Goal: Use online tool/utility

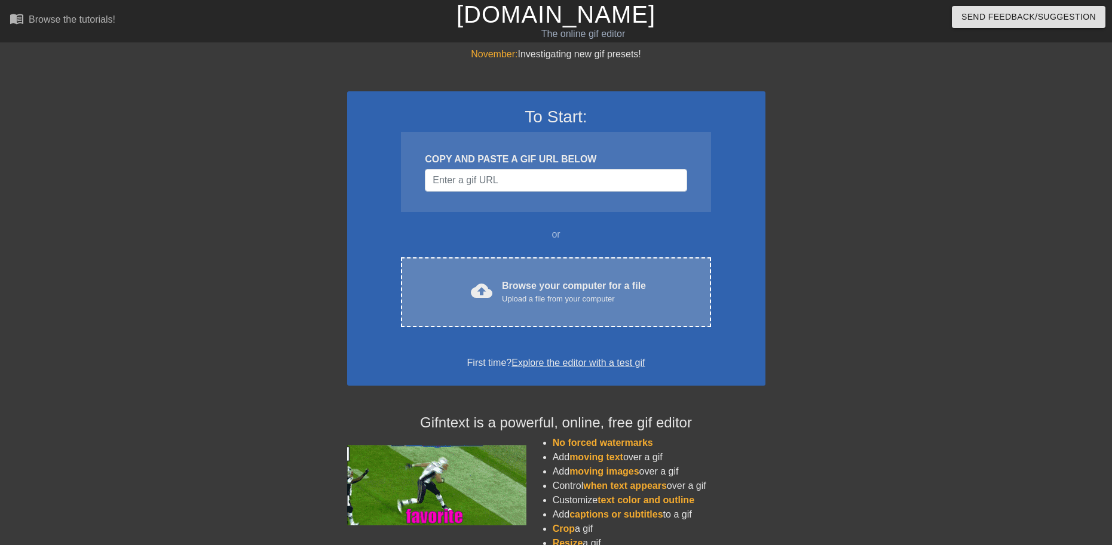
click at [515, 286] on div "Browse your computer for a file Upload a file from your computer" at bounding box center [574, 292] width 144 height 26
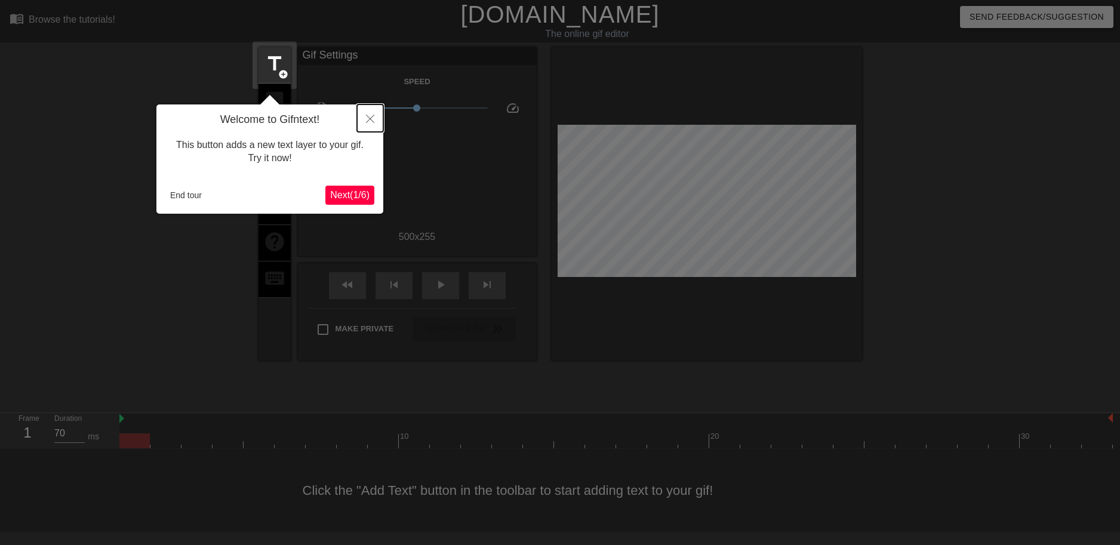
click at [366, 128] on button "Close" at bounding box center [370, 118] width 26 height 27
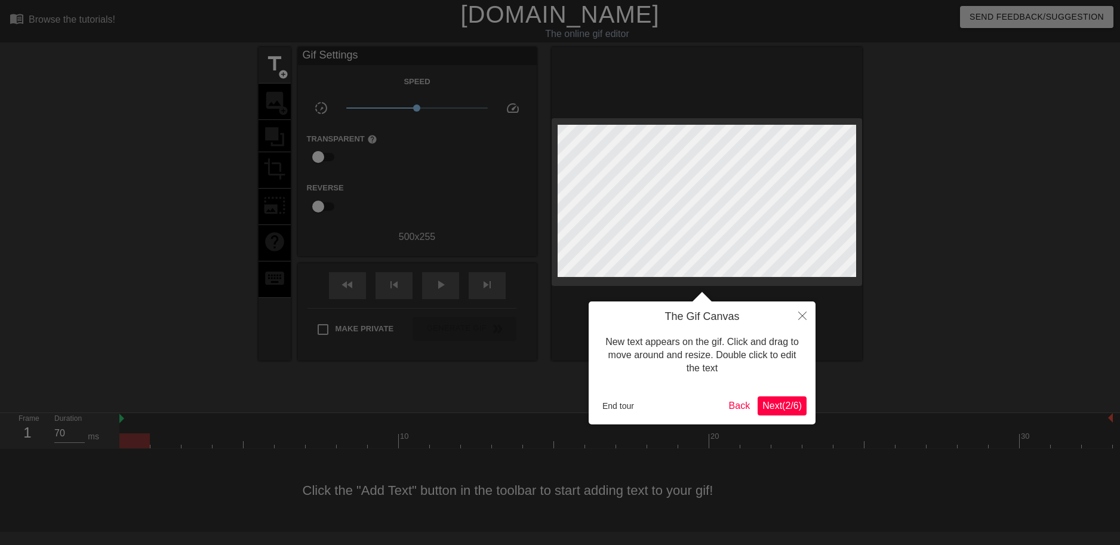
click at [366, 128] on body "menu_book Browse the tutorials! [DOMAIN_NAME] The online gif editor Send Feedba…" at bounding box center [560, 266] width 1120 height 532
click at [366, 128] on div at bounding box center [560, 272] width 1120 height 545
click at [366, 125] on div at bounding box center [560, 272] width 1120 height 545
click at [806, 315] on icon "Close" at bounding box center [803, 316] width 8 height 8
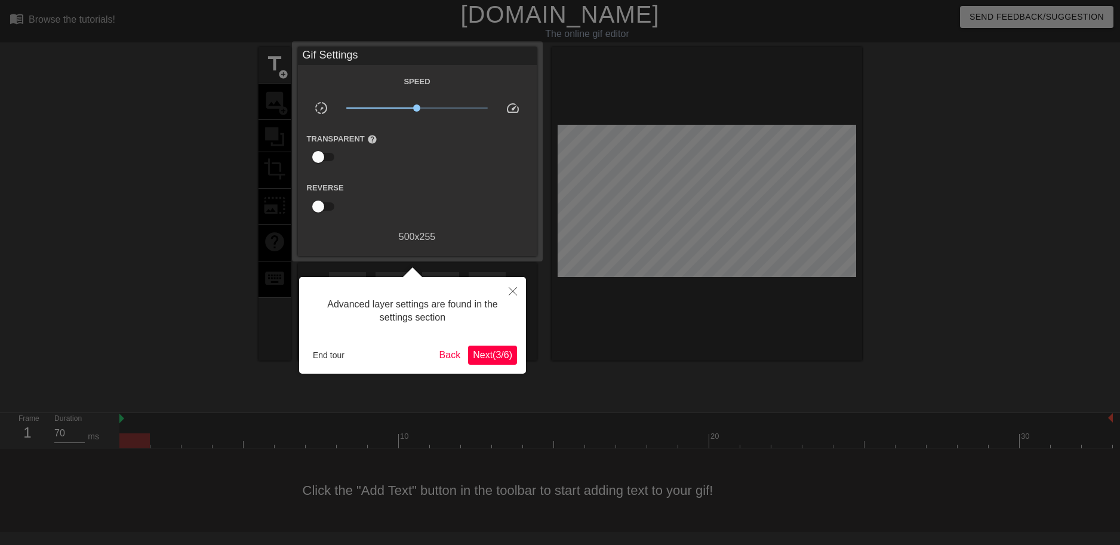
click at [806, 315] on div at bounding box center [560, 272] width 1120 height 545
click at [803, 312] on div at bounding box center [560, 272] width 1120 height 545
click at [515, 290] on icon "Close" at bounding box center [513, 291] width 8 height 8
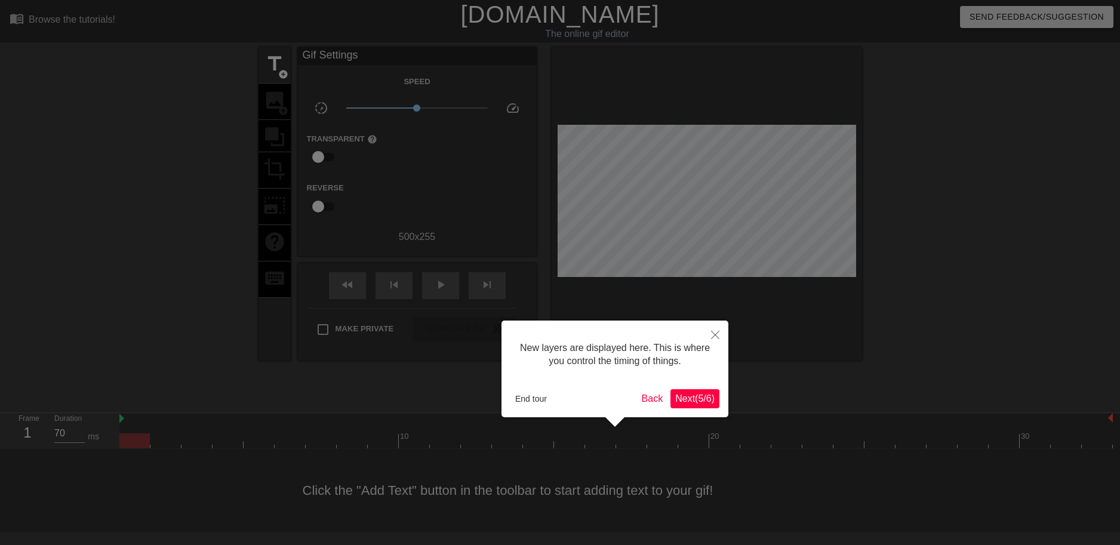
scroll to position [10, 0]
click at [515, 290] on div at bounding box center [560, 272] width 1120 height 545
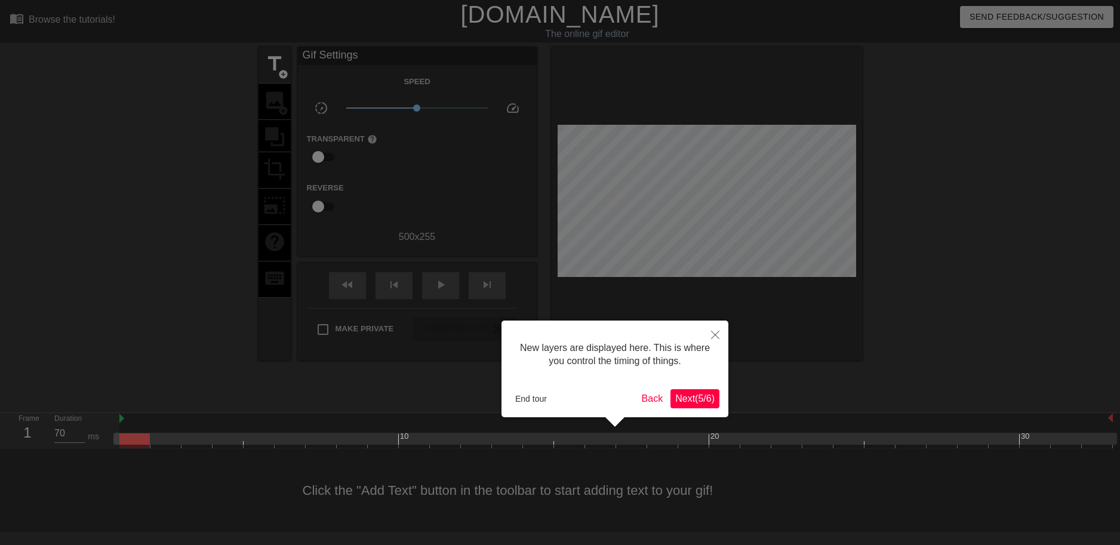
click at [701, 322] on div "New layers are displayed here. This is where you control the timing of things. …" at bounding box center [615, 369] width 227 height 97
drag, startPoint x: 701, startPoint y: 322, endPoint x: 719, endPoint y: 334, distance: 21.9
click at [709, 328] on div "New layers are displayed here. This is where you control the timing of things. …" at bounding box center [615, 369] width 227 height 97
click at [719, 334] on icon "Close" at bounding box center [715, 335] width 8 height 8
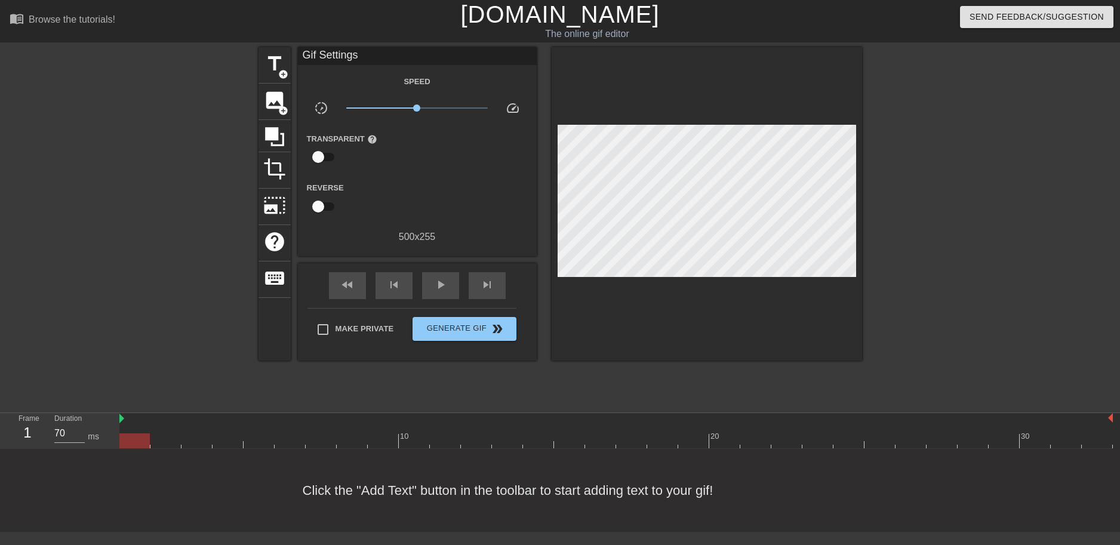
click at [719, 334] on div at bounding box center [707, 204] width 311 height 314
click at [280, 110] on span "add_circle" at bounding box center [283, 111] width 10 height 10
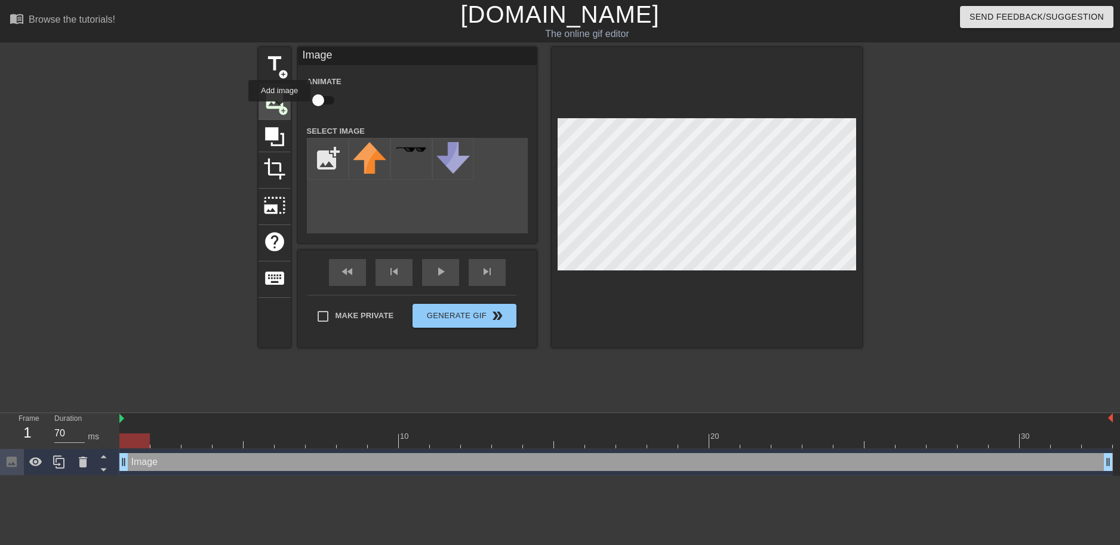
scroll to position [0, 0]
click at [323, 159] on input "file" at bounding box center [328, 159] width 41 height 41
type input "C:\fakepath\613b652430e8530004ba3a04.png"
click at [81, 459] on icon at bounding box center [83, 462] width 8 height 11
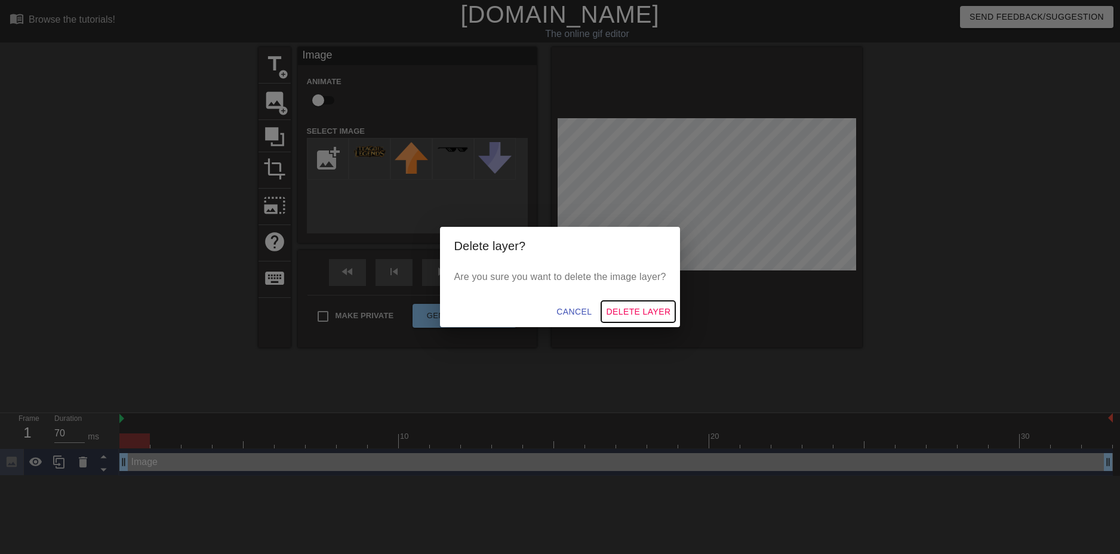
click at [630, 309] on span "Delete Layer" at bounding box center [638, 312] width 65 height 15
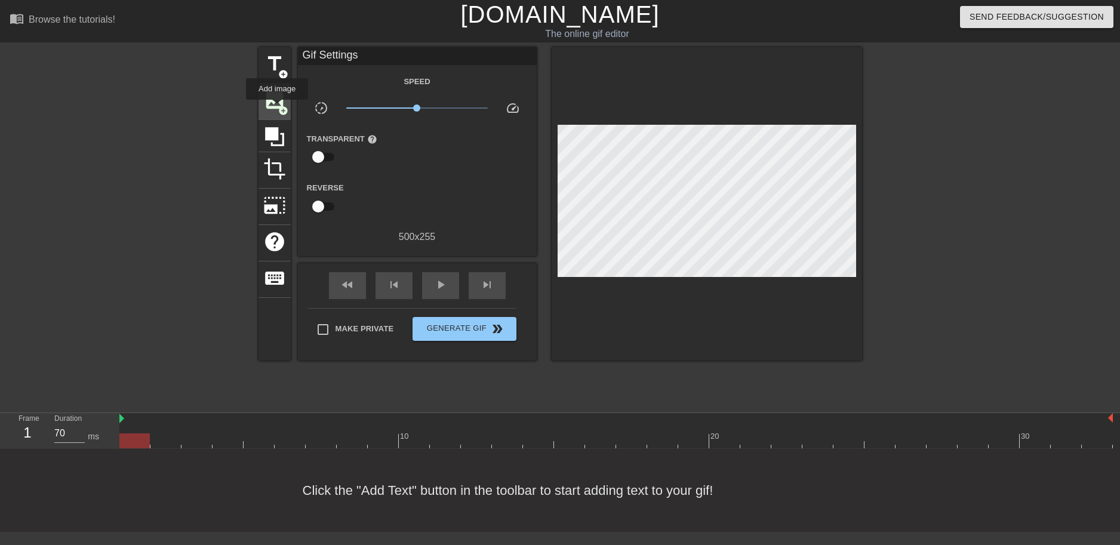
click at [277, 108] on span "image" at bounding box center [274, 100] width 23 height 23
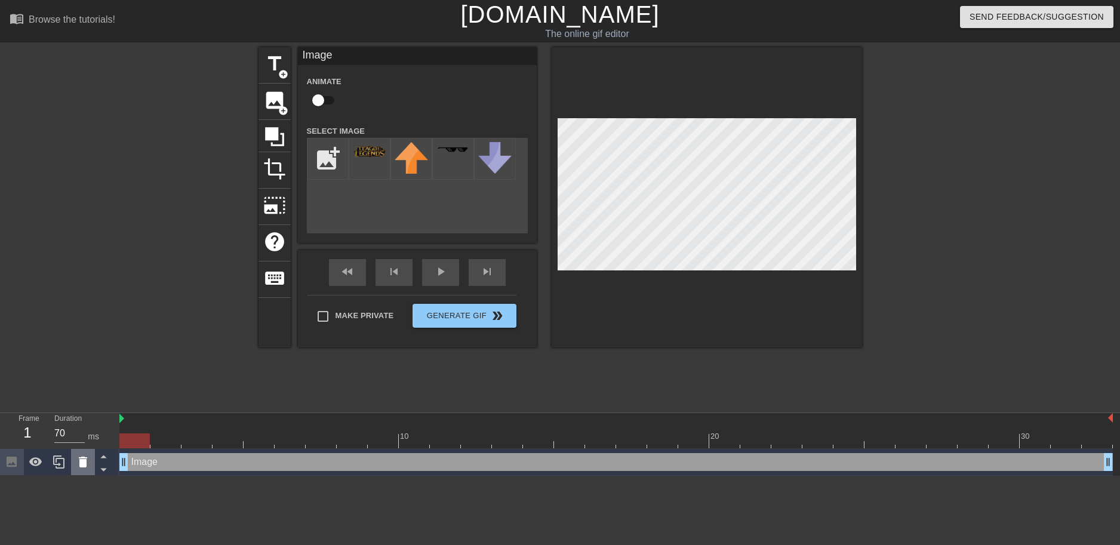
click at [84, 458] on icon at bounding box center [83, 462] width 14 height 14
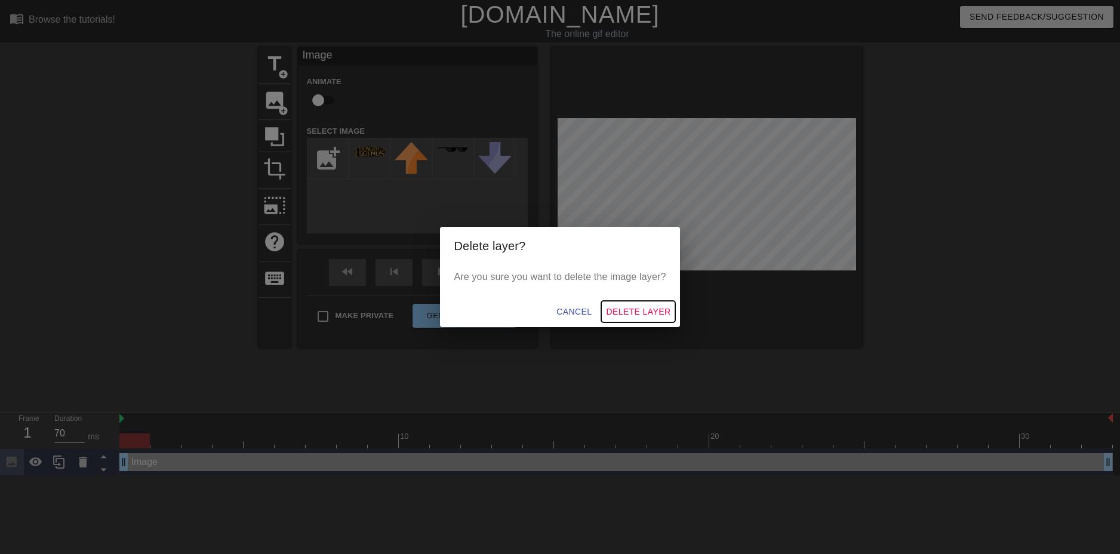
click at [633, 311] on span "Delete Layer" at bounding box center [638, 312] width 65 height 15
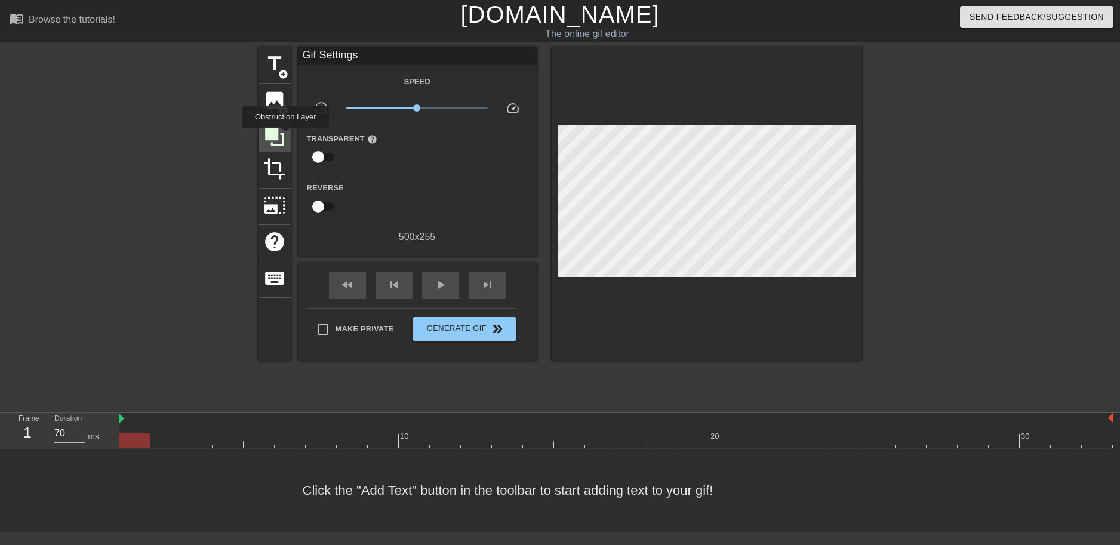
click at [285, 136] on icon at bounding box center [274, 136] width 23 height 23
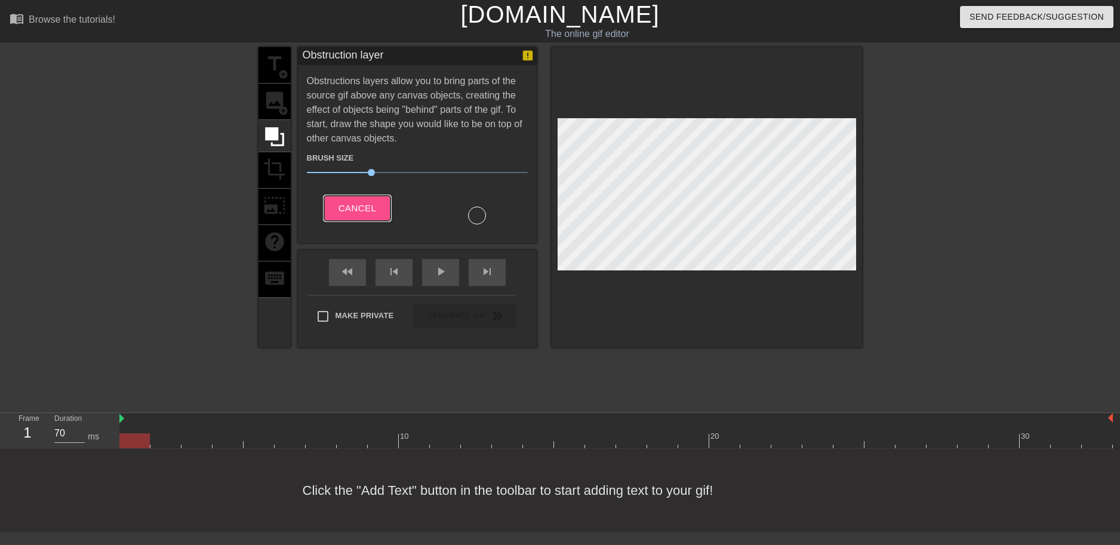
click at [357, 198] on button "Cancel" at bounding box center [357, 208] width 66 height 25
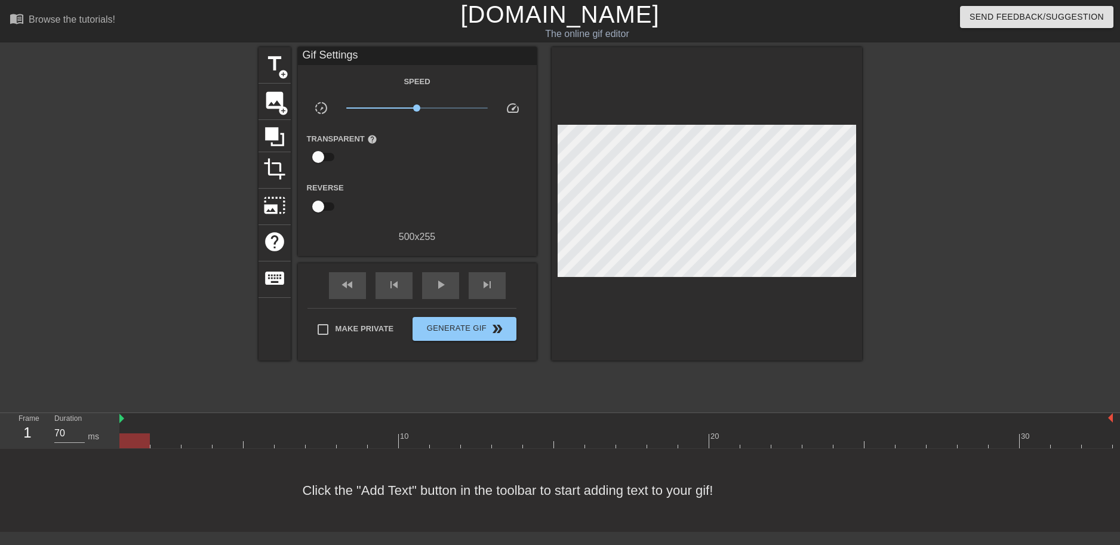
click at [205, 424] on div at bounding box center [616, 419] width 994 height 12
click at [283, 110] on span "add_circle" at bounding box center [283, 111] width 10 height 10
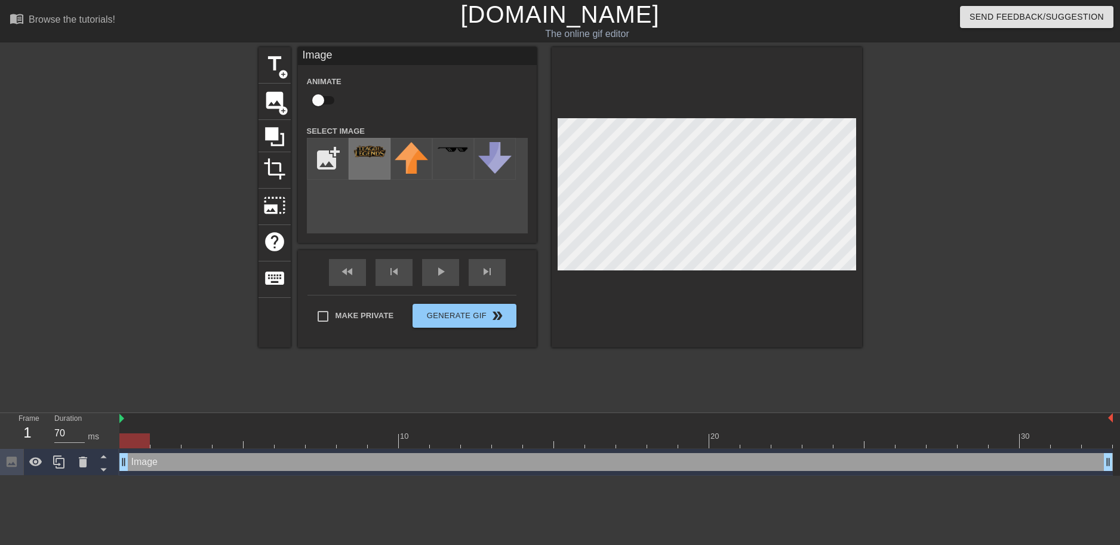
click at [386, 175] on div at bounding box center [370, 159] width 42 height 42
click at [613, 114] on div at bounding box center [707, 197] width 311 height 300
click at [656, 310] on div at bounding box center [707, 197] width 311 height 300
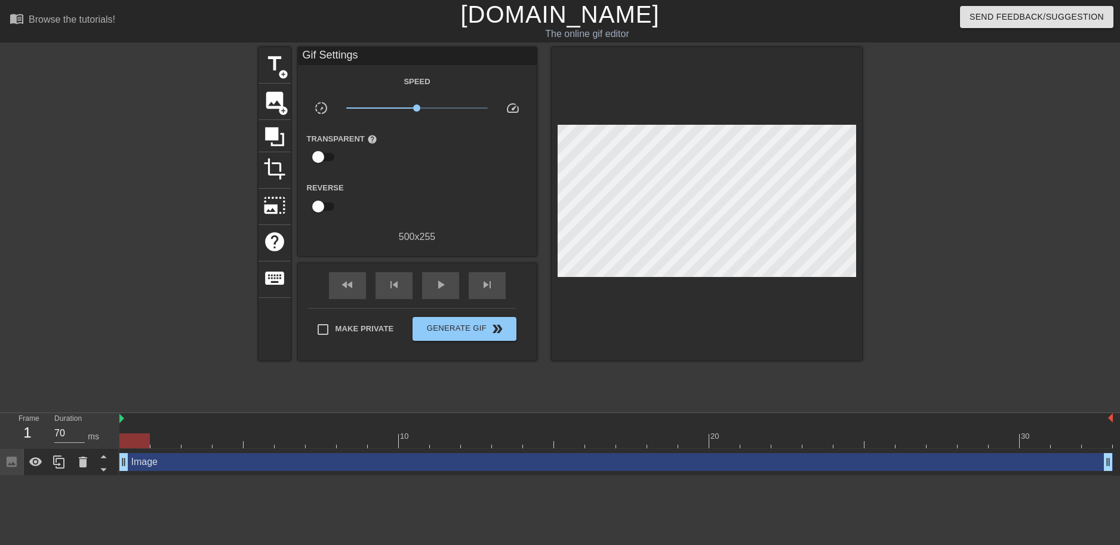
click at [700, 170] on div "title add_circle image add_circle crop photo_size_select_large help keyboard Gi…" at bounding box center [561, 204] width 604 height 314
click at [452, 315] on div "Make Private Generate Gif double_arrow" at bounding box center [412, 331] width 209 height 47
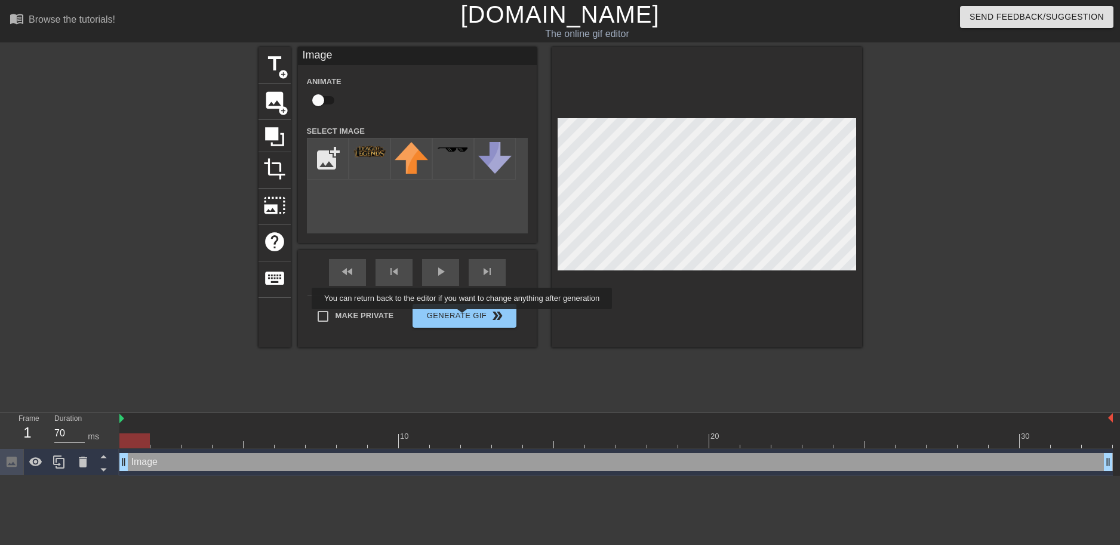
click at [447, 327] on div "Make Private Generate Gif double_arrow" at bounding box center [412, 318] width 209 height 47
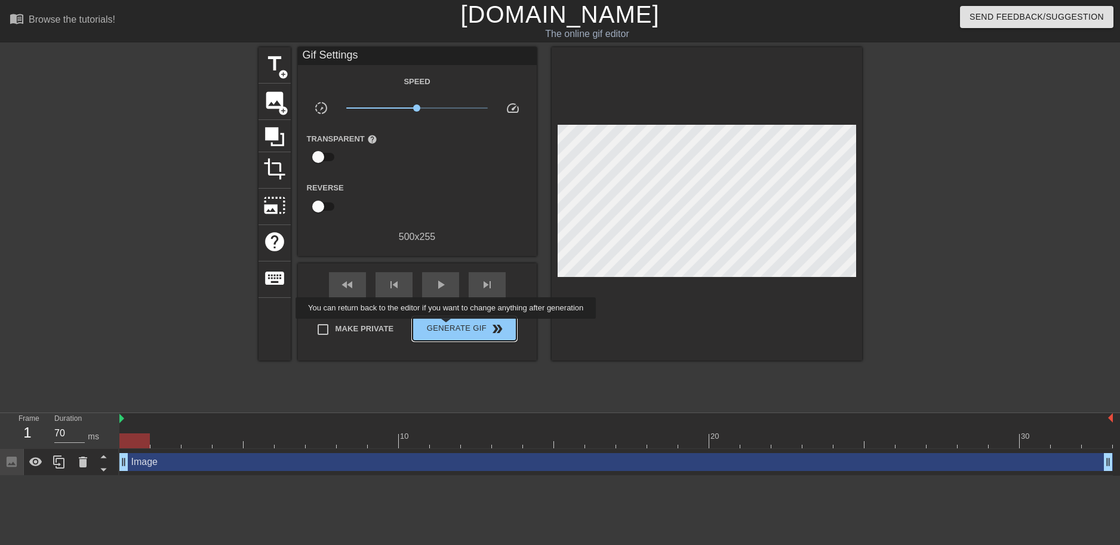
click at [447, 327] on span "Generate Gif double_arrow" at bounding box center [464, 329] width 94 height 14
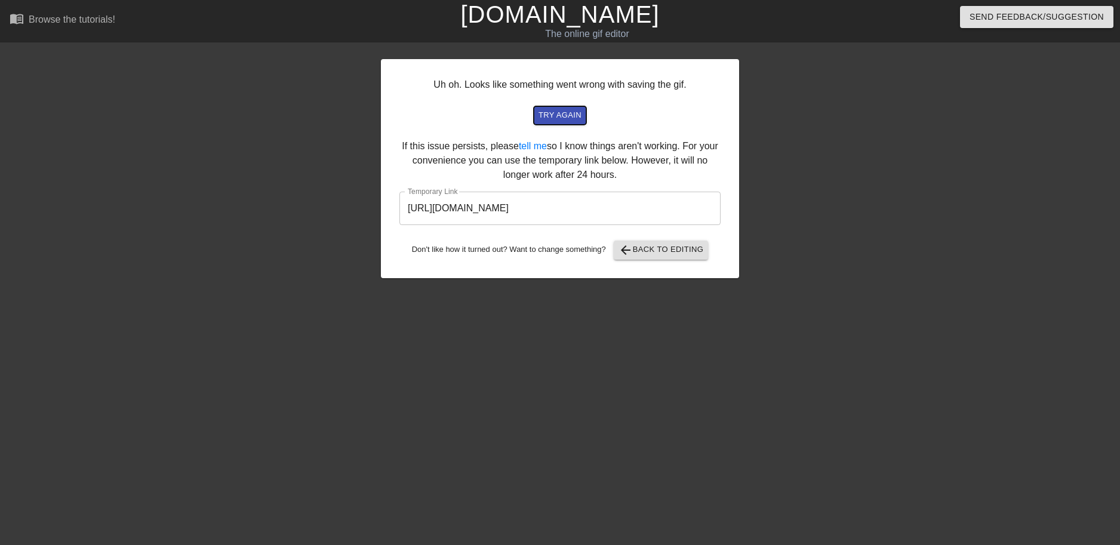
click at [578, 112] on span "try again" at bounding box center [560, 116] width 43 height 14
click at [541, 200] on input "[URL][DOMAIN_NAME]" at bounding box center [560, 208] width 321 height 33
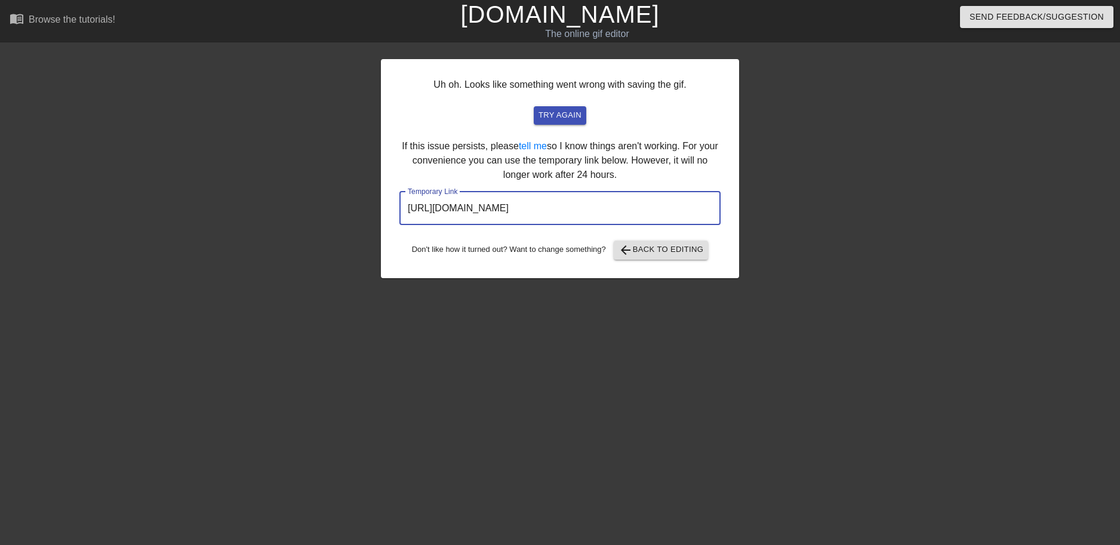
click at [541, 200] on input "[URL][DOMAIN_NAME]" at bounding box center [560, 208] width 321 height 33
